Goal: Use online tool/utility: Utilize a website feature to perform a specific function

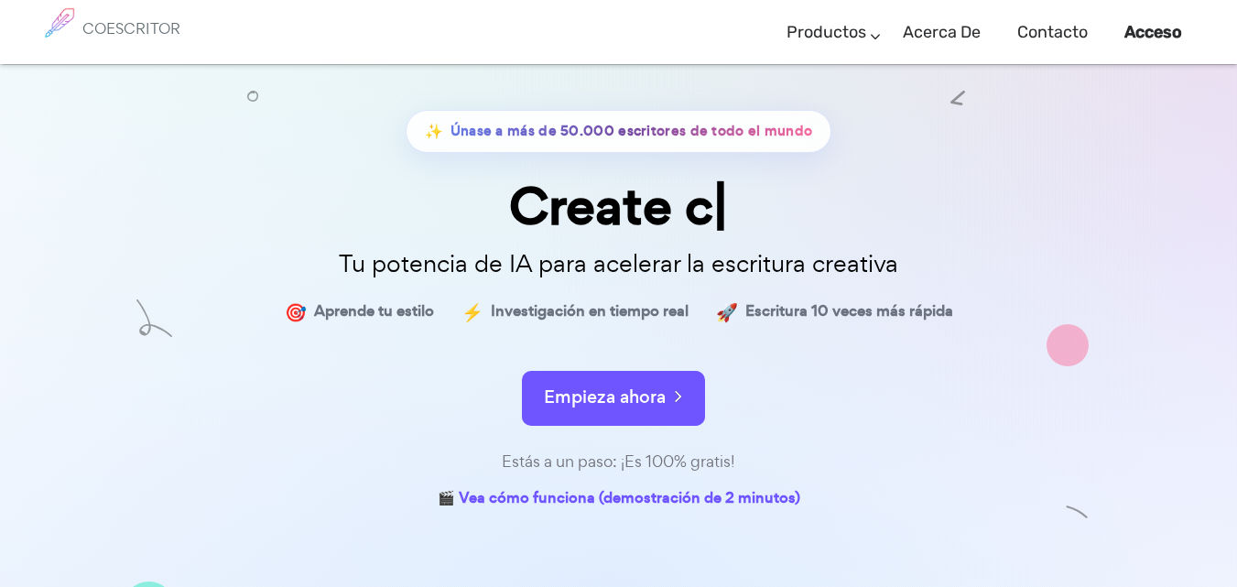
scroll to position [86, 0]
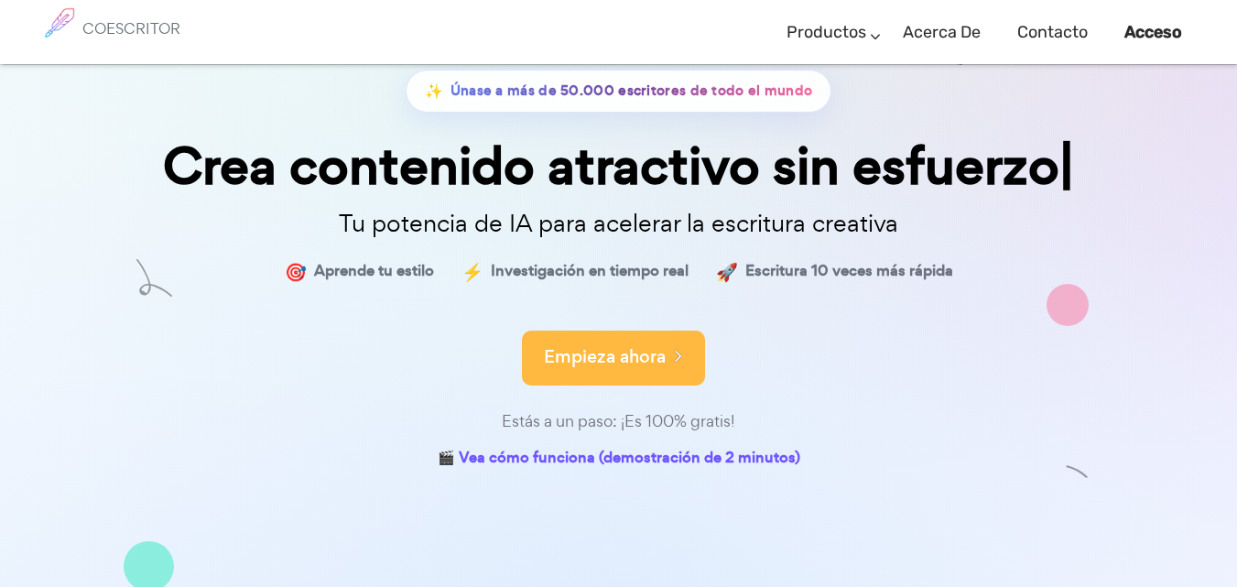
click at [608, 345] on font "Empieza ahora" at bounding box center [605, 356] width 122 height 25
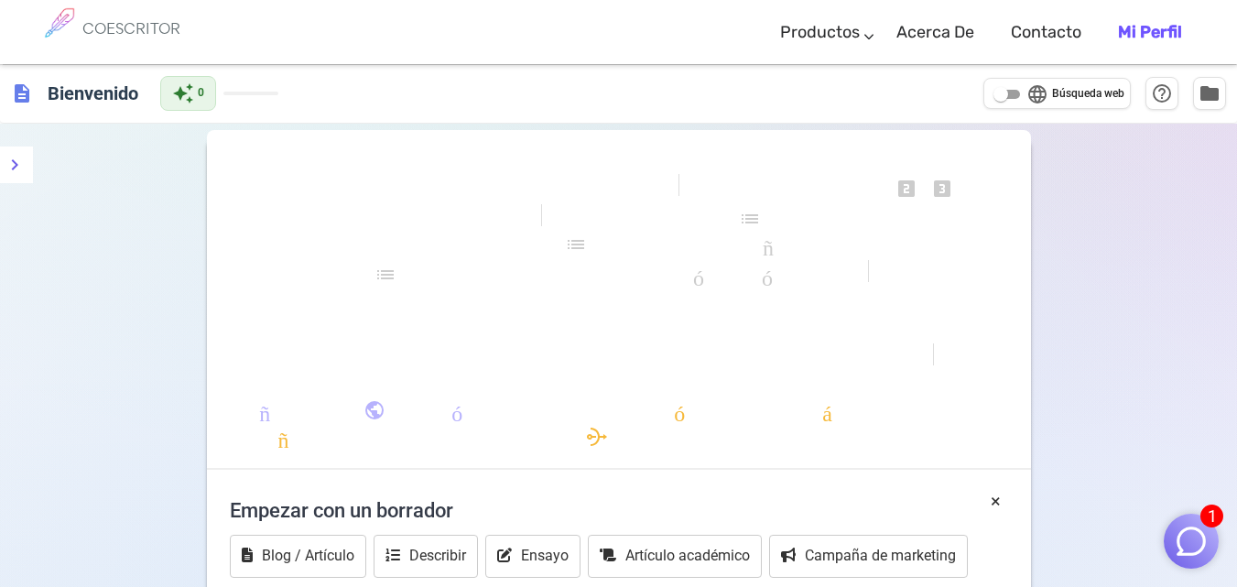
click at [392, 506] on font "Empezar con un borrador" at bounding box center [341, 510] width 223 height 23
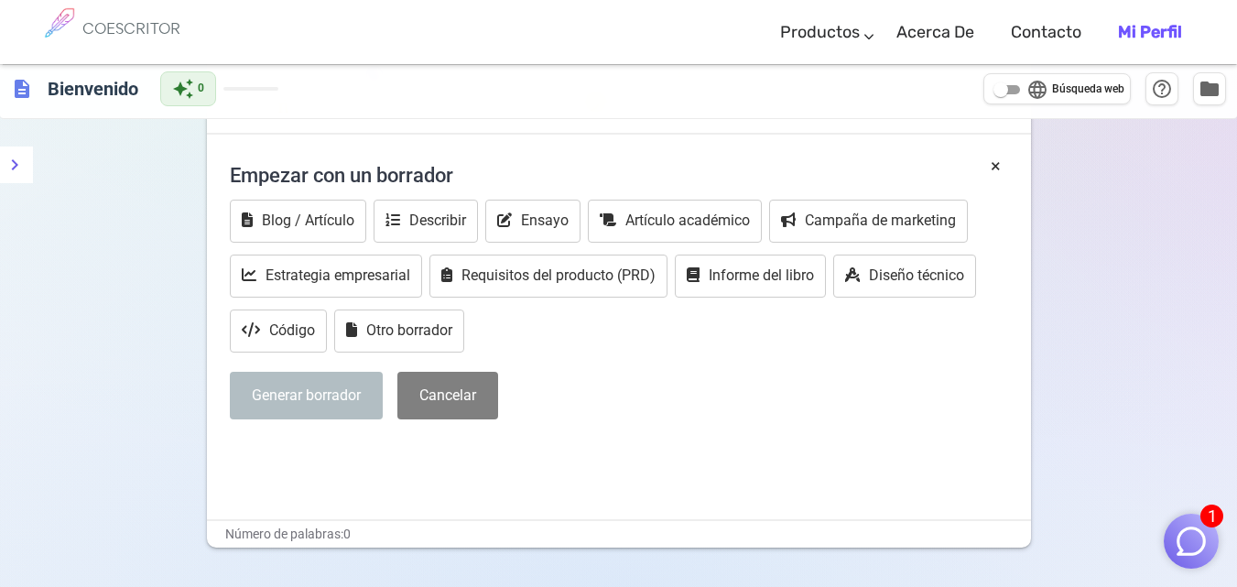
scroll to position [100, 0]
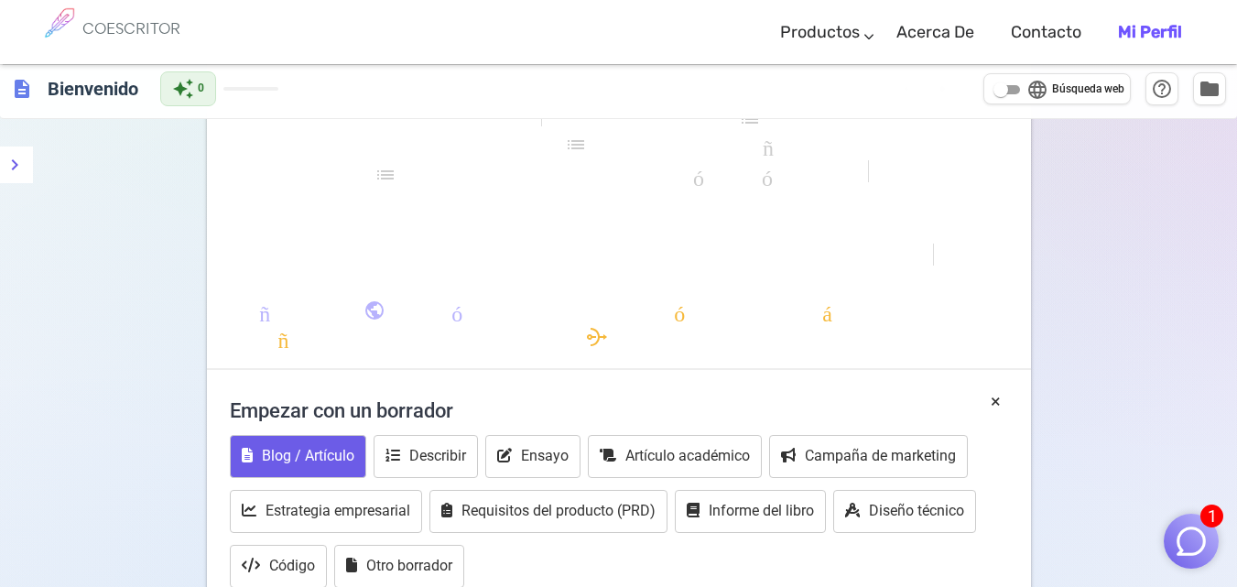
click at [300, 456] on font "Blog / Artículo" at bounding box center [308, 455] width 93 height 17
click at [323, 470] on button "Blog / Artículo" at bounding box center [298, 456] width 136 height 43
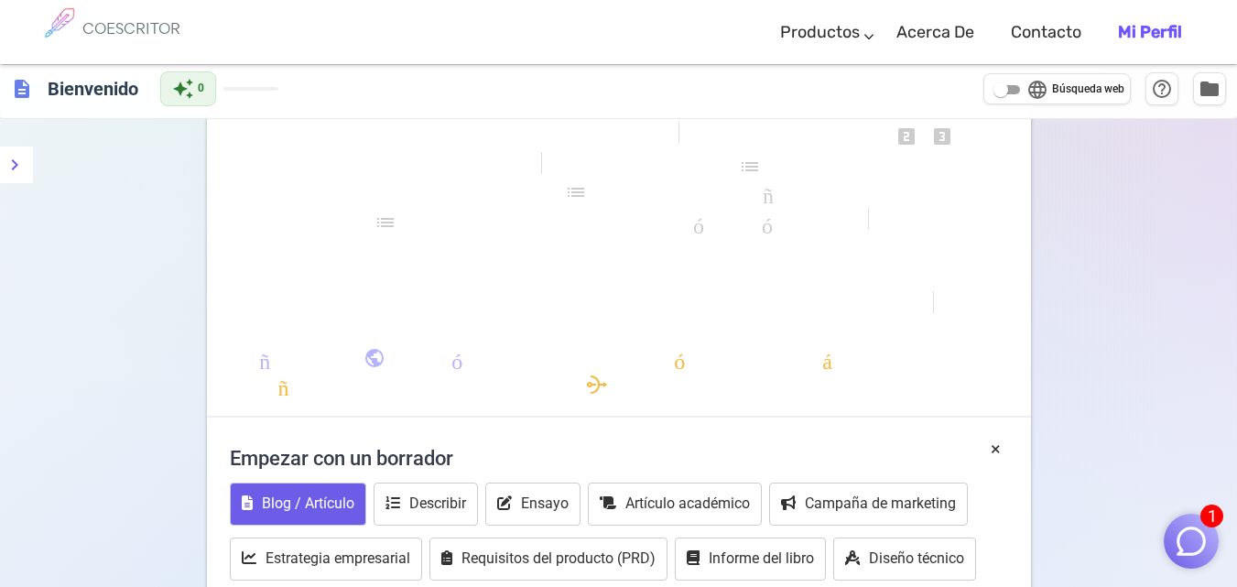
click at [284, 509] on font "Blog / Artículo" at bounding box center [308, 503] width 93 height 17
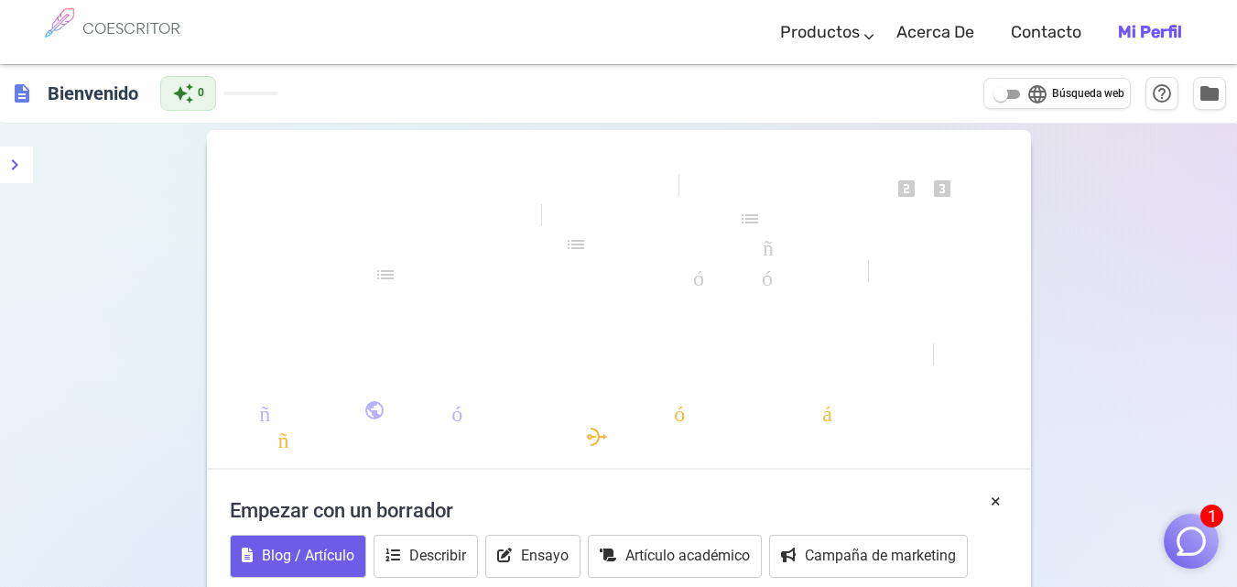
scroll to position [377, 0]
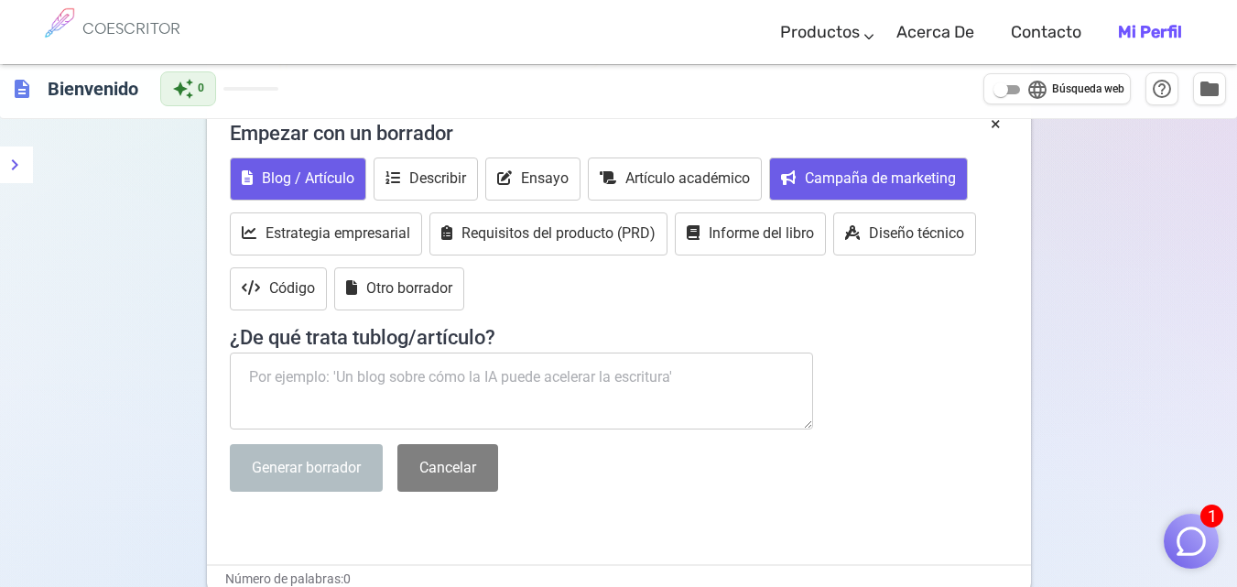
click at [814, 184] on font "Campaña de marketing" at bounding box center [880, 177] width 151 height 17
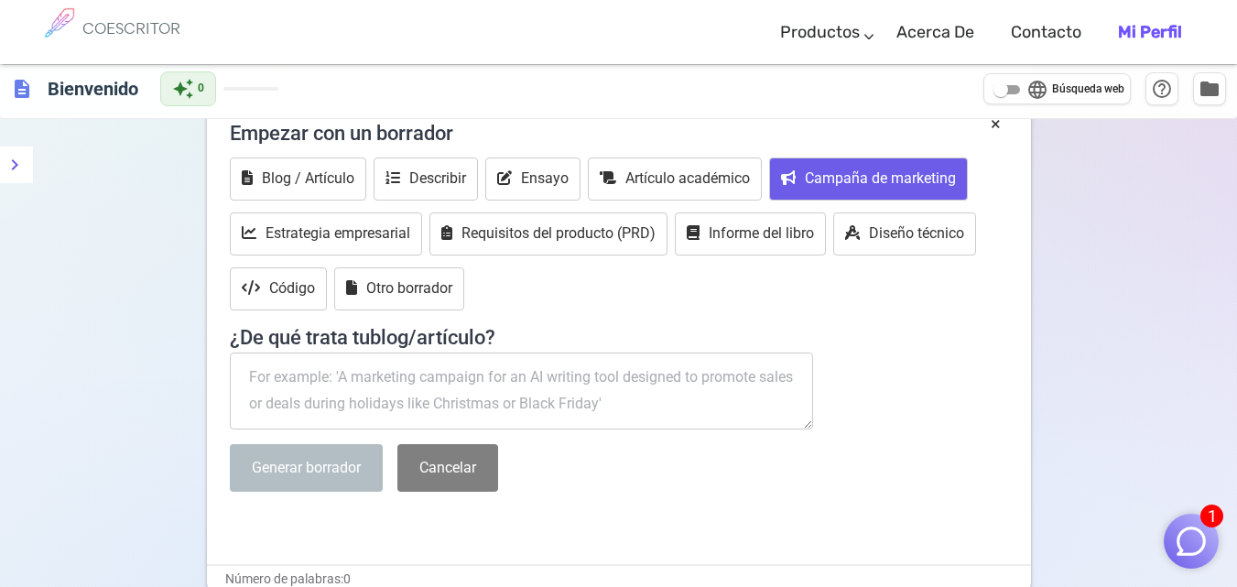
click at [675, 249] on div "Blog / Artículo Describir Ensayo Artículo académico Campaña de marketing Estrat…" at bounding box center [619, 236] width 778 height 157
click at [881, 167] on button "Campaña de marketing" at bounding box center [868, 179] width 199 height 43
click at [880, 167] on button "Campaña de marketing" at bounding box center [868, 179] width 199 height 43
